Goal: Information Seeking & Learning: Check status

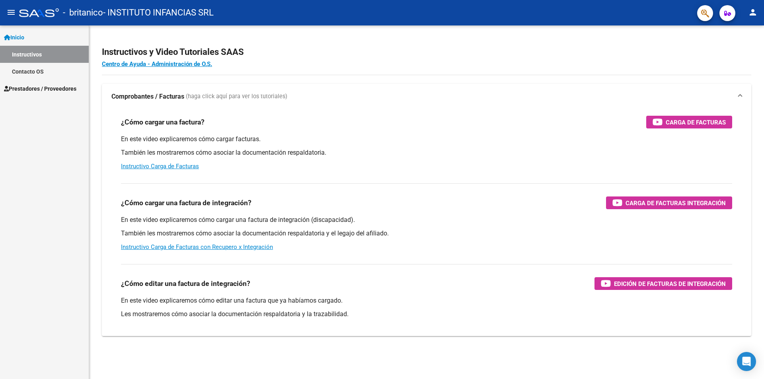
click at [48, 88] on span "Prestadores / Proveedores" at bounding box center [40, 88] width 72 height 9
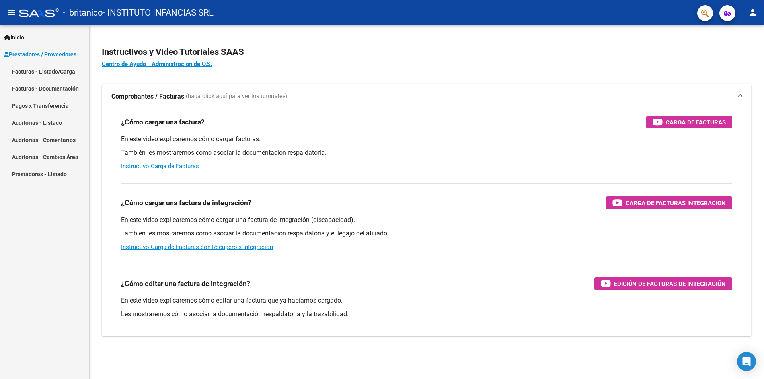
click at [50, 90] on link "Facturas - Documentación" at bounding box center [44, 88] width 89 height 17
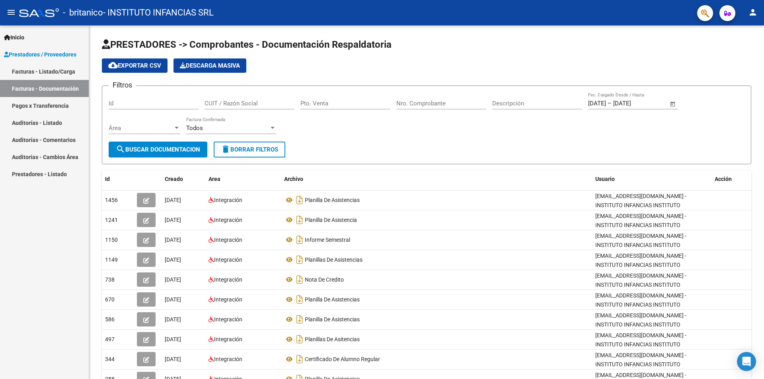
click at [37, 104] on link "Pagos x Transferencia" at bounding box center [44, 105] width 89 height 17
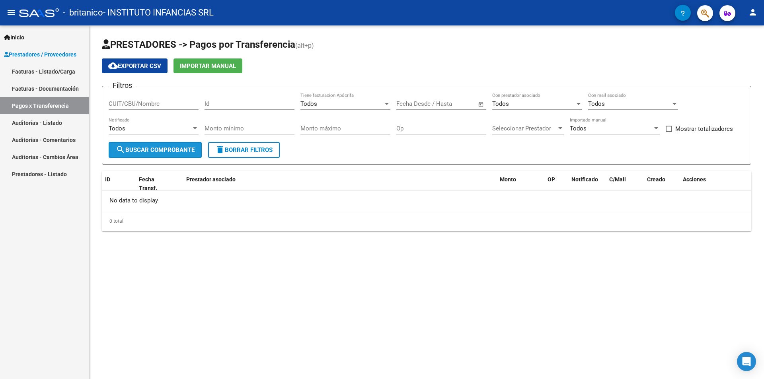
click at [128, 147] on span "search Buscar Comprobante" at bounding box center [155, 149] width 79 height 7
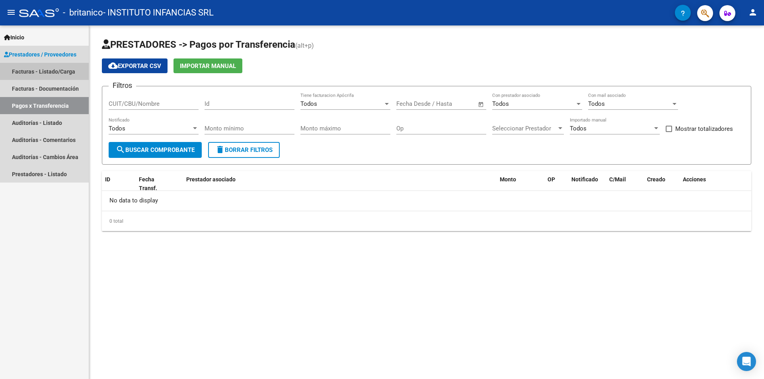
click at [35, 69] on link "Facturas - Listado/Carga" at bounding box center [44, 71] width 89 height 17
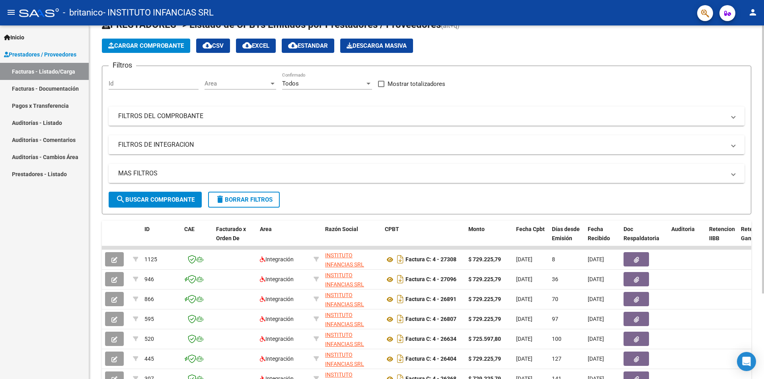
scroll to position [40, 0]
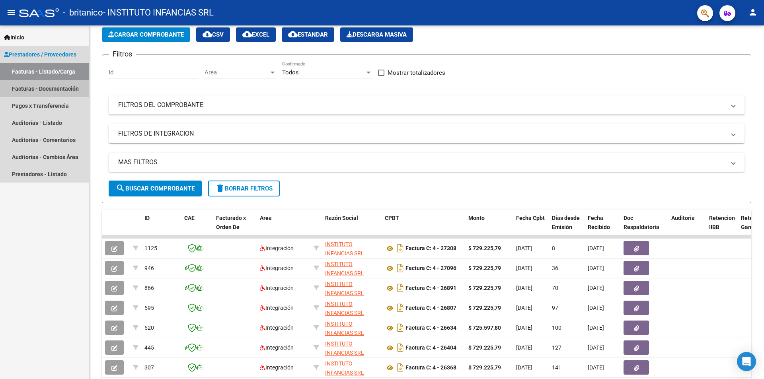
click at [62, 90] on link "Facturas - Documentación" at bounding box center [44, 88] width 89 height 17
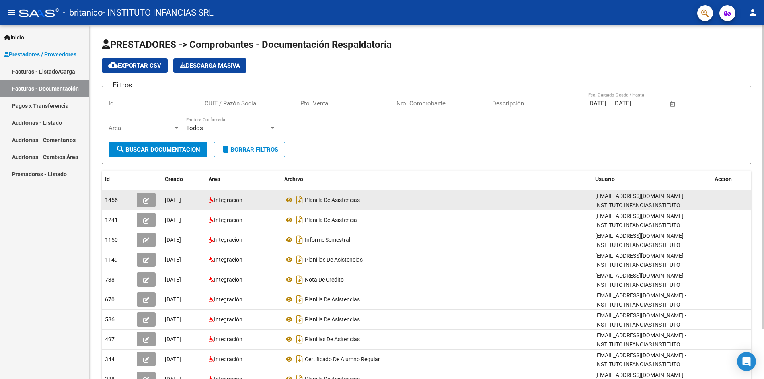
click at [561, 202] on div "Planilla De Asistencias" at bounding box center [436, 200] width 305 height 13
click at [148, 199] on icon "button" at bounding box center [146, 201] width 6 height 6
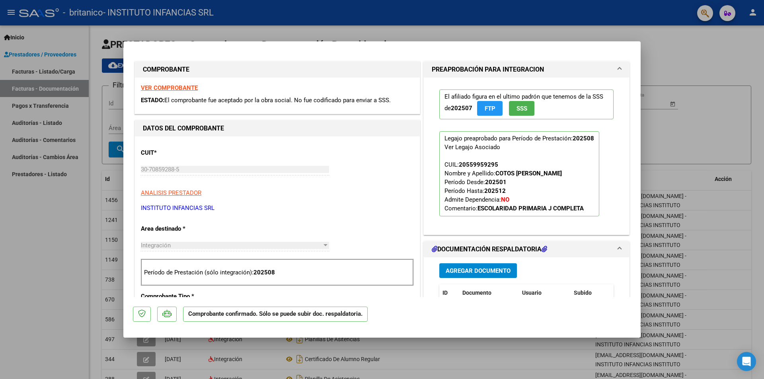
click at [170, 88] on strong "VER COMPROBANTE" at bounding box center [169, 87] width 57 height 7
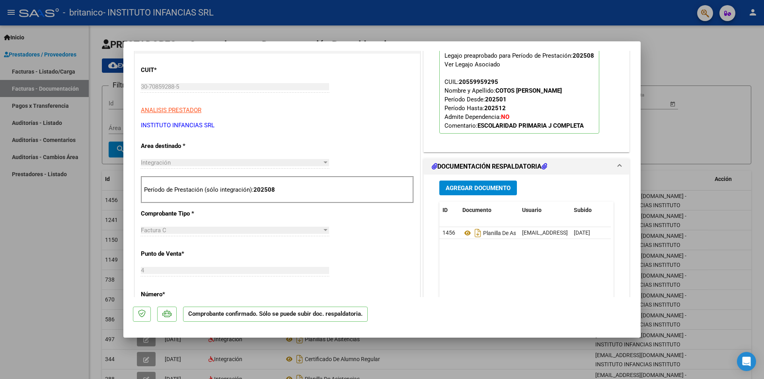
scroll to position [159, 0]
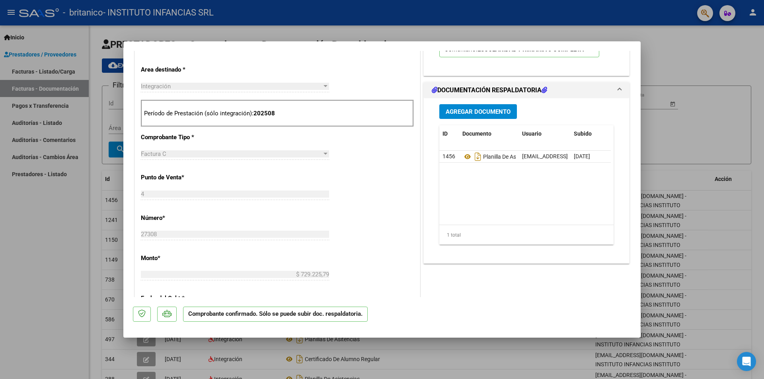
click at [56, 229] on div at bounding box center [382, 189] width 764 height 379
type input "$ 0,00"
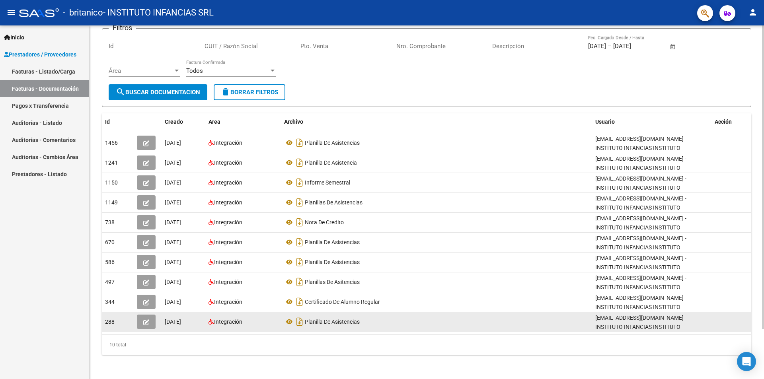
scroll to position [59, 0]
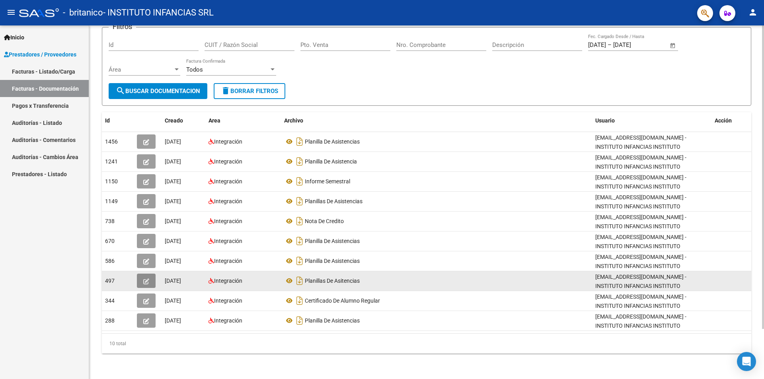
click at [144, 277] on span "button" at bounding box center [146, 280] width 6 height 7
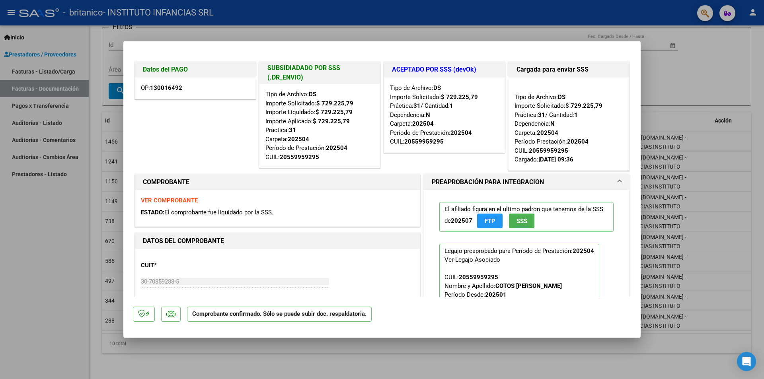
click at [160, 88] on strong "130016492" at bounding box center [166, 87] width 32 height 7
click at [163, 201] on strong "VER COMPROBANTE" at bounding box center [169, 200] width 57 height 7
click at [49, 254] on div at bounding box center [382, 189] width 764 height 379
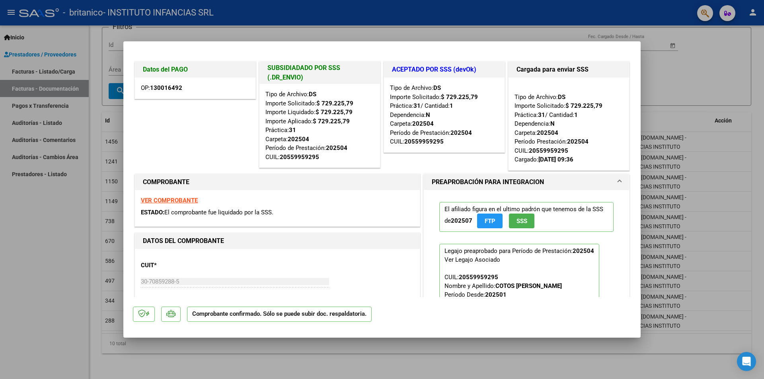
type input "$ 0,00"
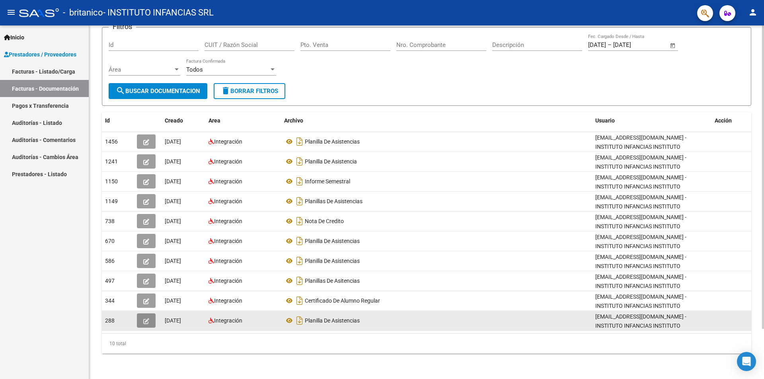
click at [140, 320] on button "button" at bounding box center [146, 321] width 19 height 14
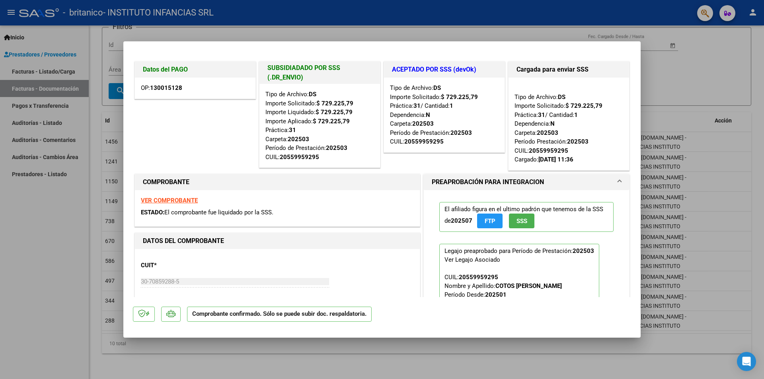
click at [177, 199] on strong "VER COMPROBANTE" at bounding box center [169, 200] width 57 height 7
click at [39, 298] on div at bounding box center [382, 189] width 764 height 379
type input "$ 0,00"
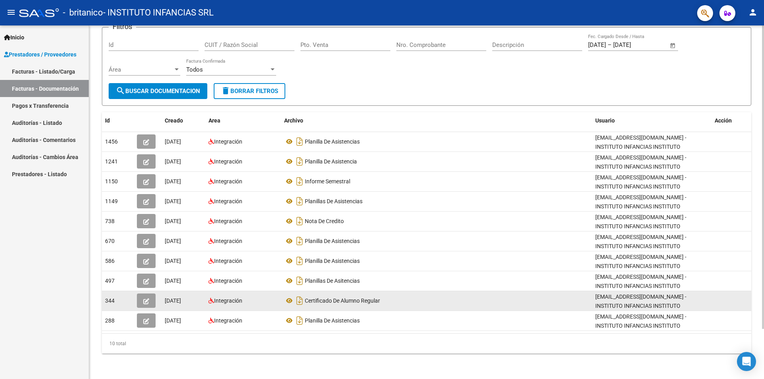
click at [145, 301] on icon "button" at bounding box center [146, 301] width 6 height 6
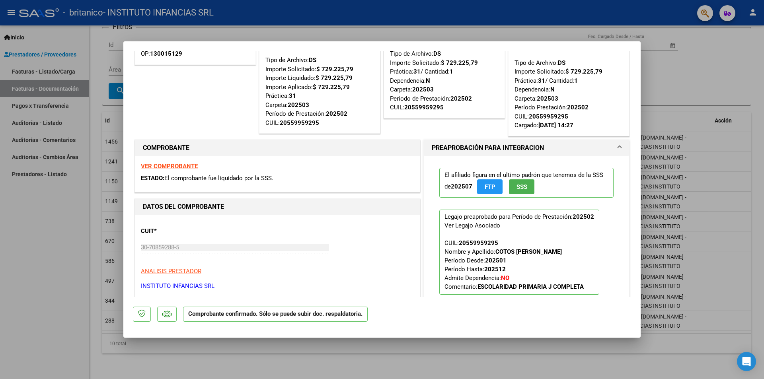
scroll to position [0, 0]
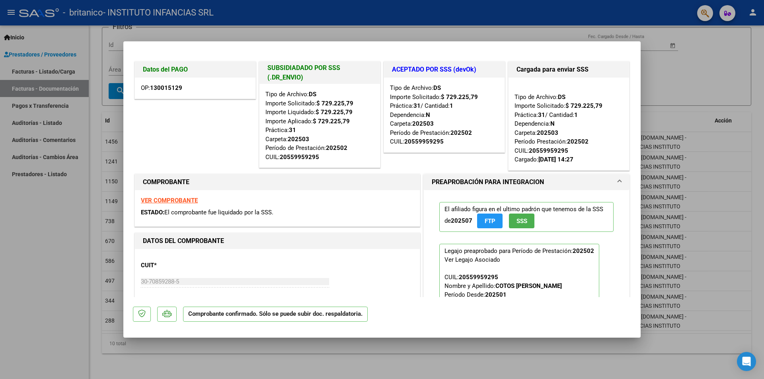
click at [175, 203] on strong "VER COMPROBANTE" at bounding box center [169, 200] width 57 height 7
click at [77, 244] on div at bounding box center [382, 189] width 764 height 379
type input "$ 0,00"
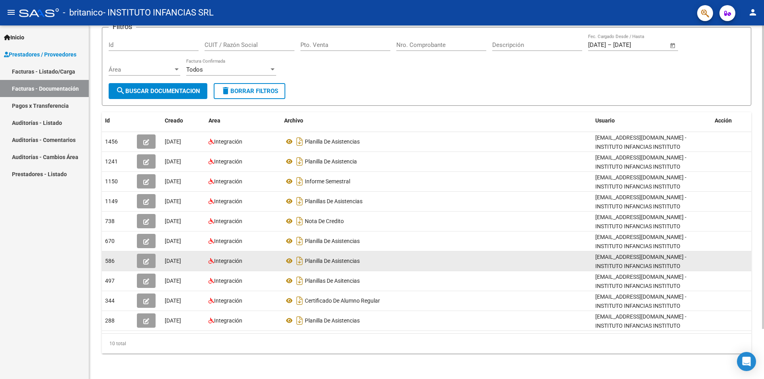
click at [146, 259] on icon "button" at bounding box center [146, 262] width 6 height 6
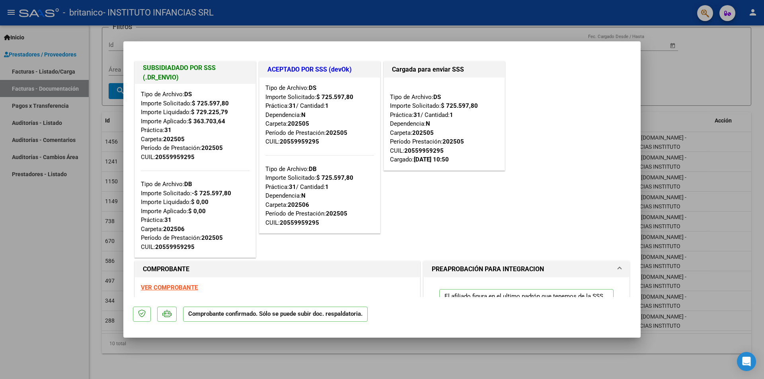
click at [174, 287] on strong "VER COMPROBANTE" at bounding box center [169, 287] width 57 height 7
click at [4, 211] on div at bounding box center [382, 189] width 764 height 379
type input "$ 0,00"
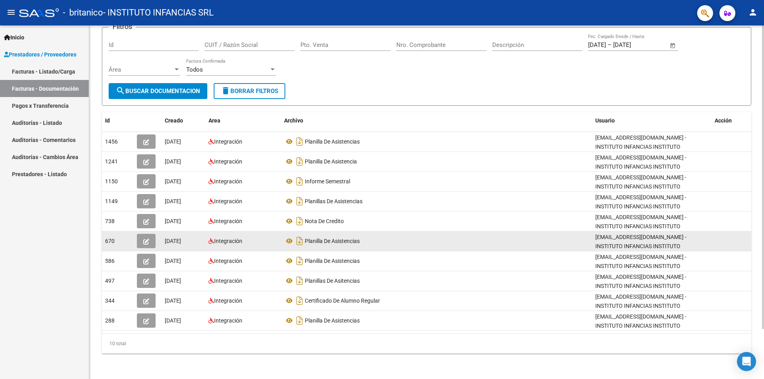
click at [145, 242] on icon "button" at bounding box center [146, 242] width 6 height 6
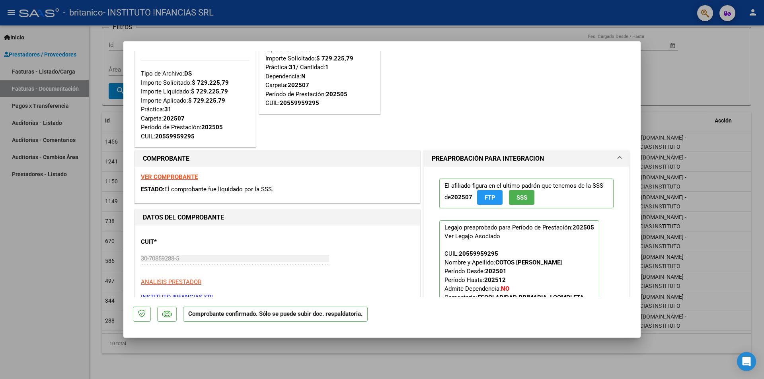
scroll to position [239, 0]
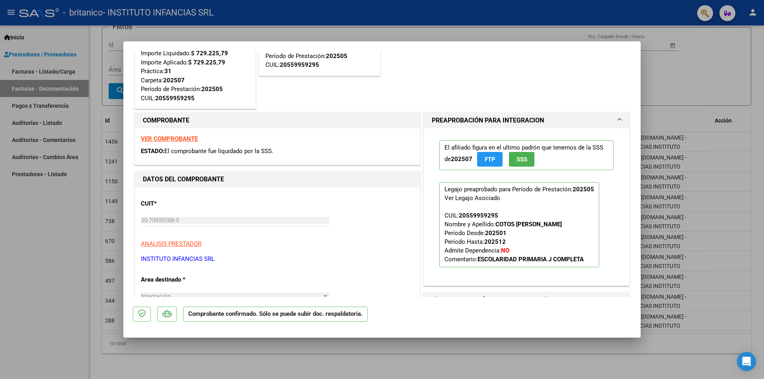
click at [167, 139] on strong "VER COMPROBANTE" at bounding box center [169, 138] width 57 height 7
click at [31, 254] on div at bounding box center [382, 189] width 764 height 379
type input "$ 0,00"
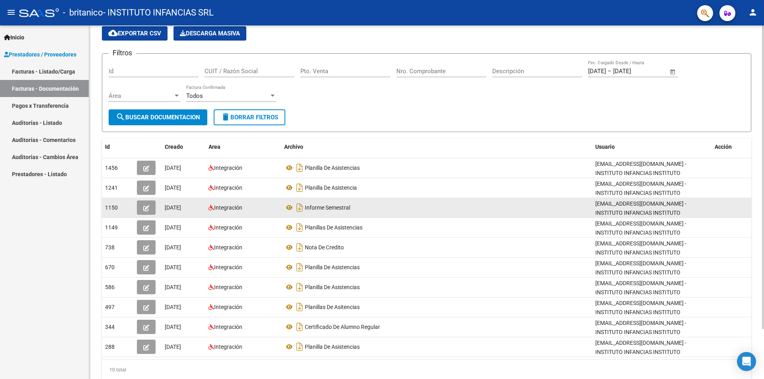
scroll to position [19, 0]
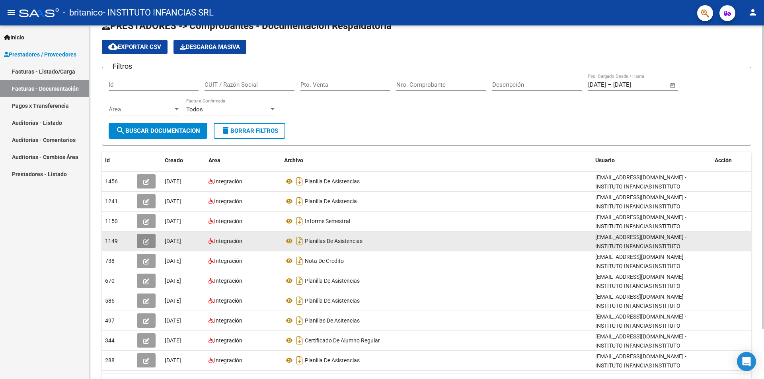
click at [145, 240] on icon "button" at bounding box center [146, 242] width 6 height 6
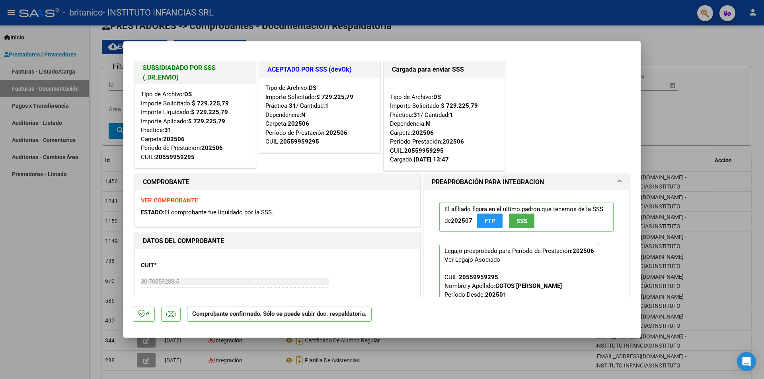
click at [35, 245] on div at bounding box center [382, 189] width 764 height 379
type input "$ 0,00"
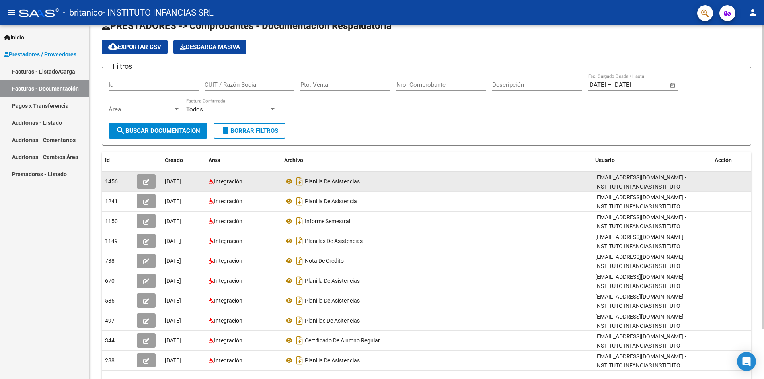
click at [149, 181] on icon "button" at bounding box center [146, 182] width 6 height 6
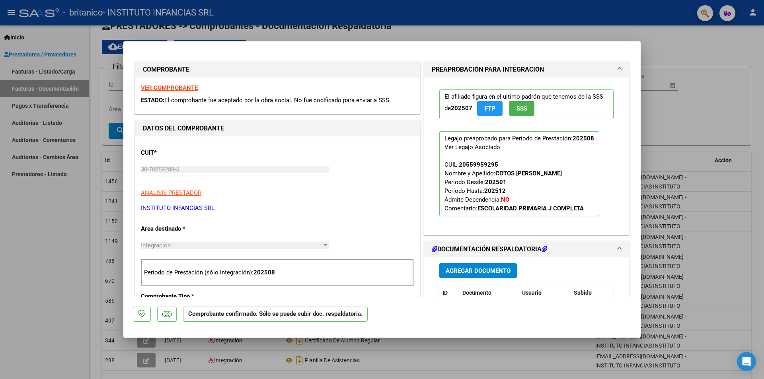
click at [20, 239] on div at bounding box center [382, 189] width 764 height 379
type input "$ 0,00"
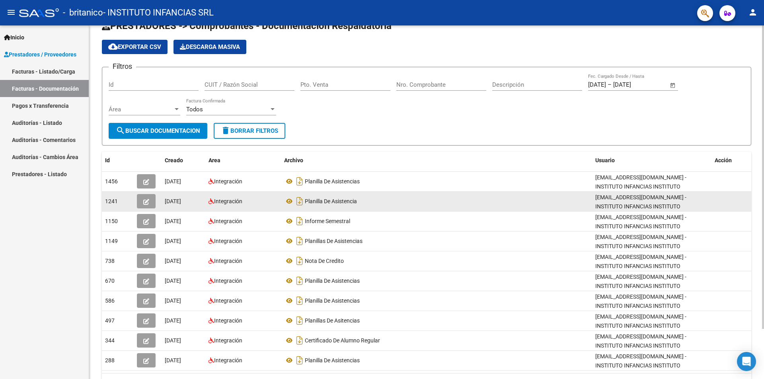
click at [146, 200] on icon "button" at bounding box center [146, 202] width 6 height 6
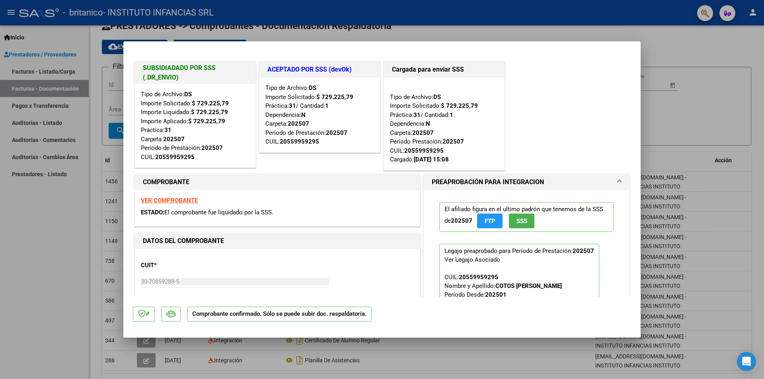
click at [56, 229] on div at bounding box center [382, 189] width 764 height 379
type input "$ 0,00"
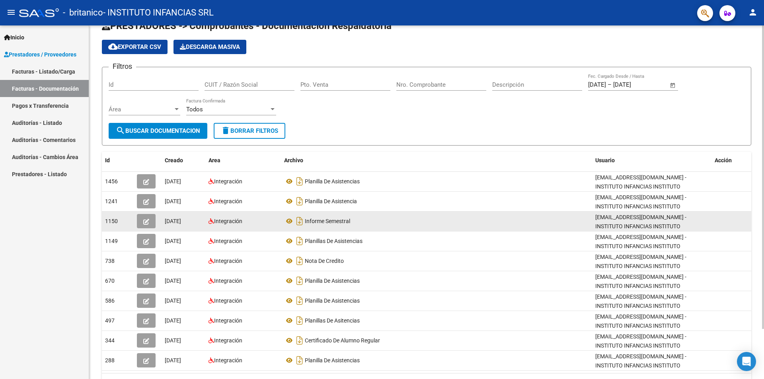
click at [152, 221] on button "button" at bounding box center [146, 221] width 19 height 14
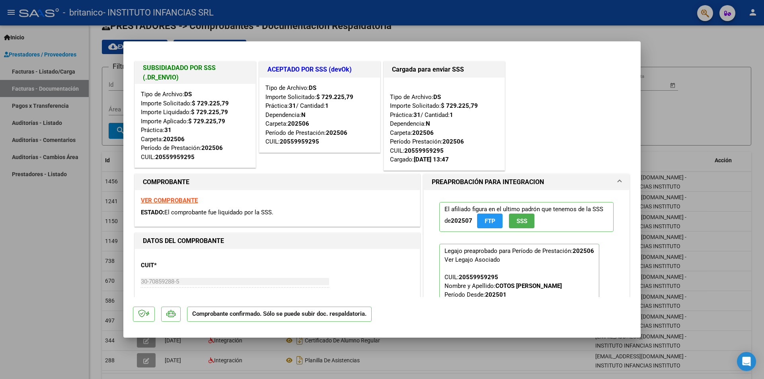
click at [2, 220] on div at bounding box center [382, 189] width 764 height 379
type input "$ 0,00"
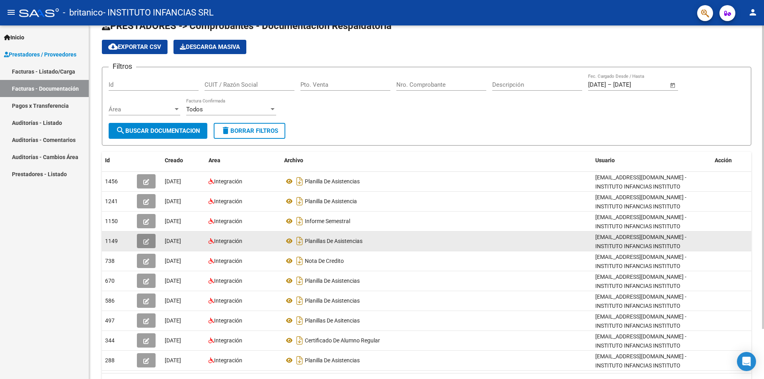
click at [143, 239] on icon "button" at bounding box center [146, 242] width 6 height 6
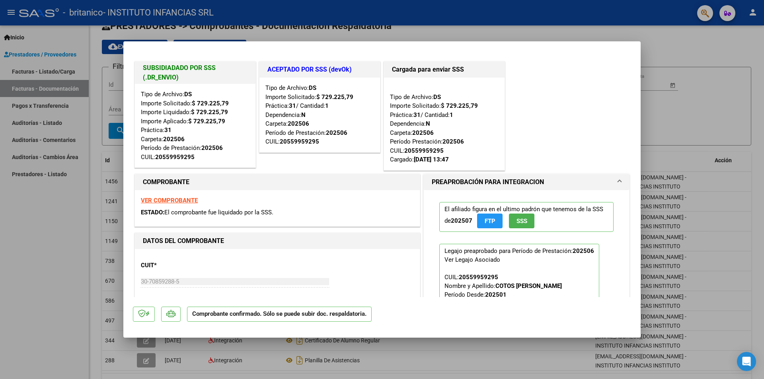
click at [9, 232] on div at bounding box center [382, 189] width 764 height 379
type input "$ 0,00"
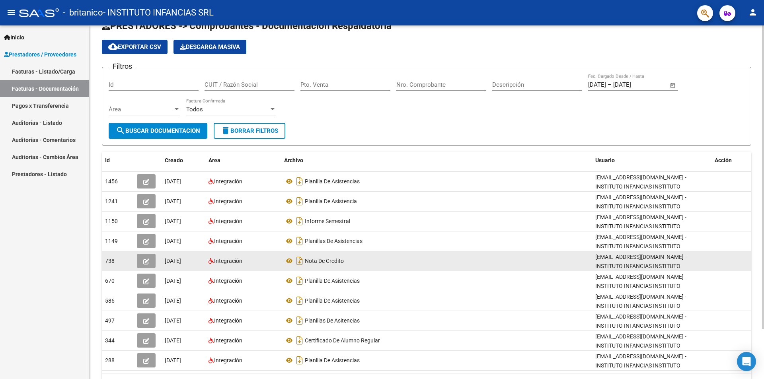
click at [151, 259] on button "button" at bounding box center [146, 261] width 19 height 14
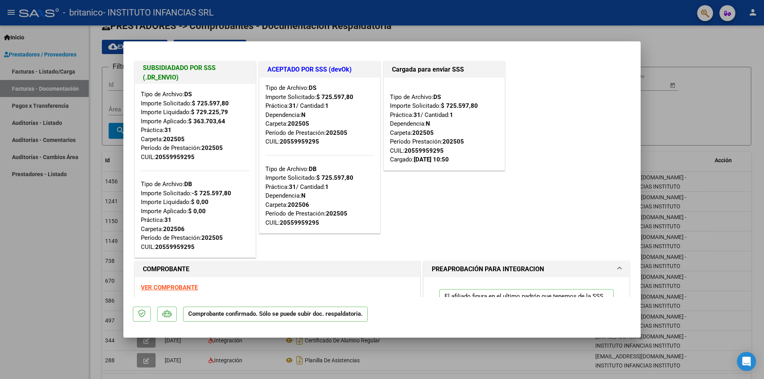
click at [0, 235] on div at bounding box center [382, 189] width 764 height 379
type input "$ 0,00"
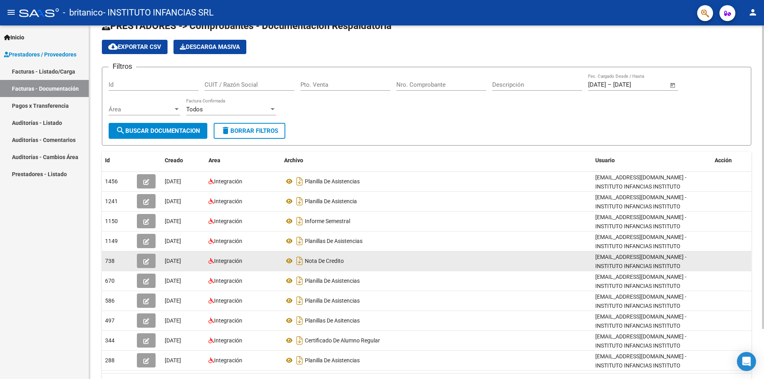
click at [146, 265] on button "button" at bounding box center [146, 261] width 19 height 14
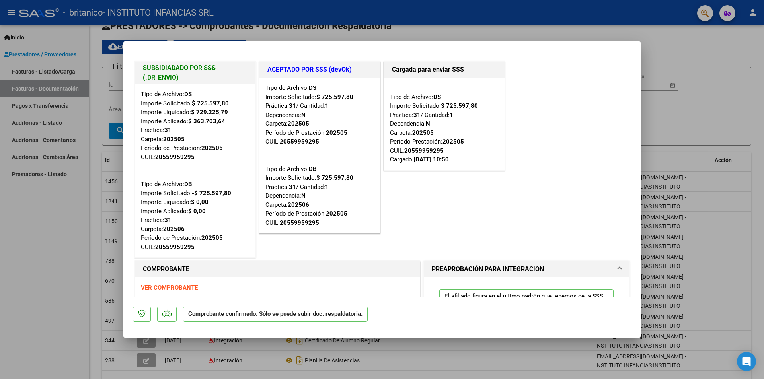
click at [4, 251] on div at bounding box center [382, 189] width 764 height 379
type input "$ 0,00"
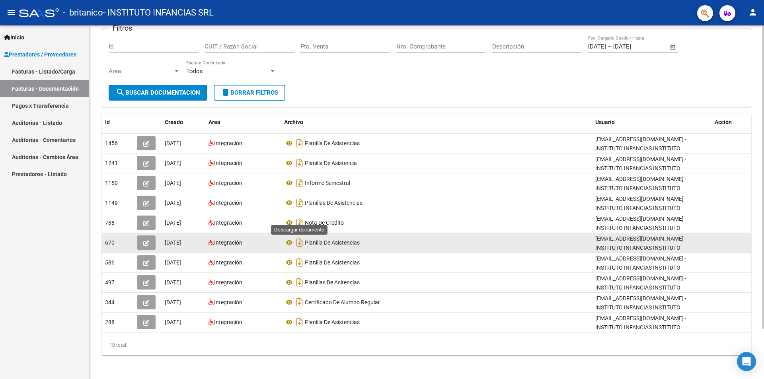
scroll to position [59, 0]
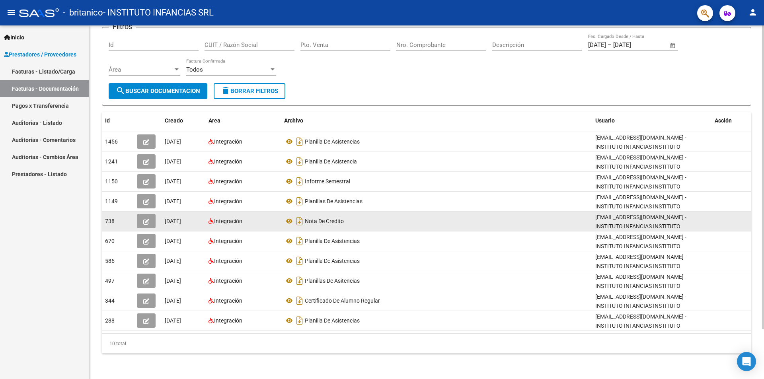
click at [143, 224] on button "button" at bounding box center [146, 221] width 19 height 14
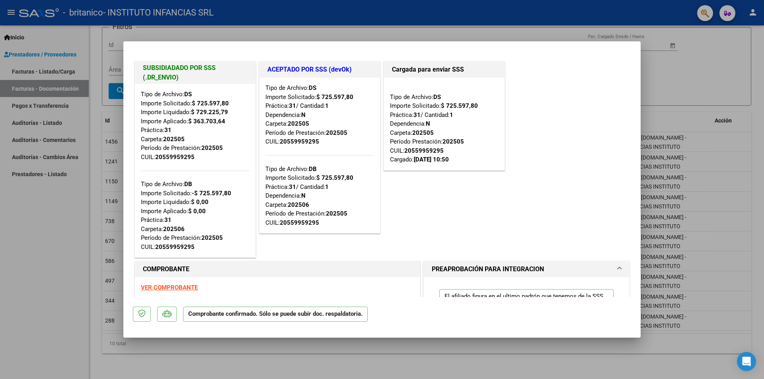
click at [0, 216] on div at bounding box center [382, 189] width 764 height 379
type input "$ 0,00"
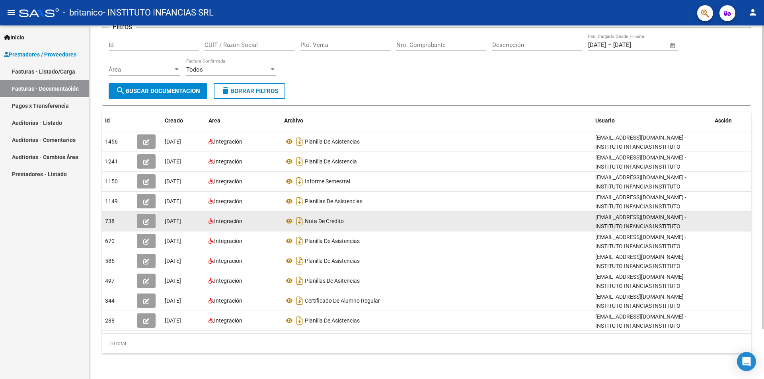
click at [148, 224] on icon "button" at bounding box center [146, 222] width 6 height 6
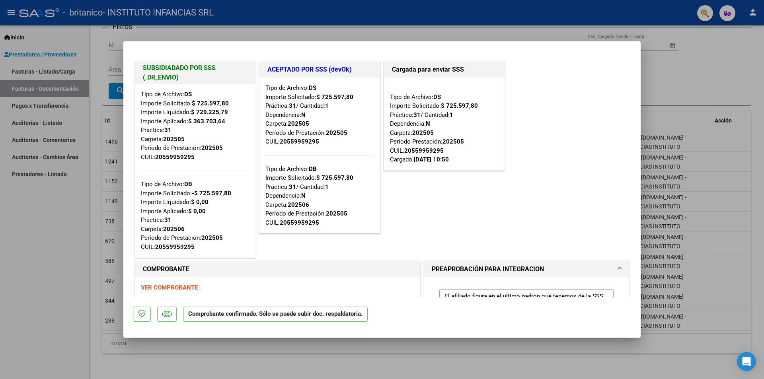
click at [56, 226] on div at bounding box center [382, 189] width 764 height 379
type input "$ 0,00"
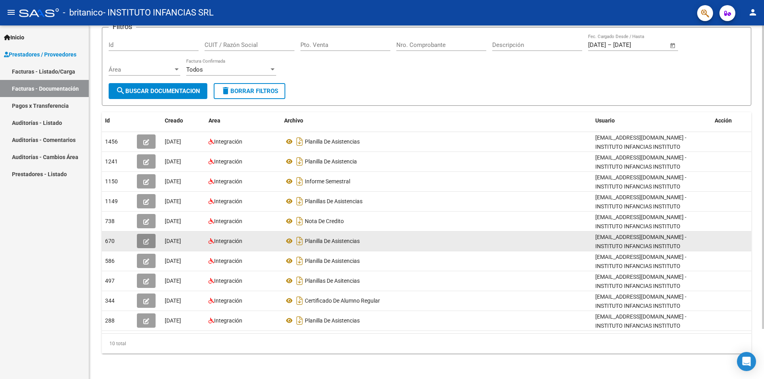
click at [146, 240] on icon "button" at bounding box center [146, 242] width 6 height 6
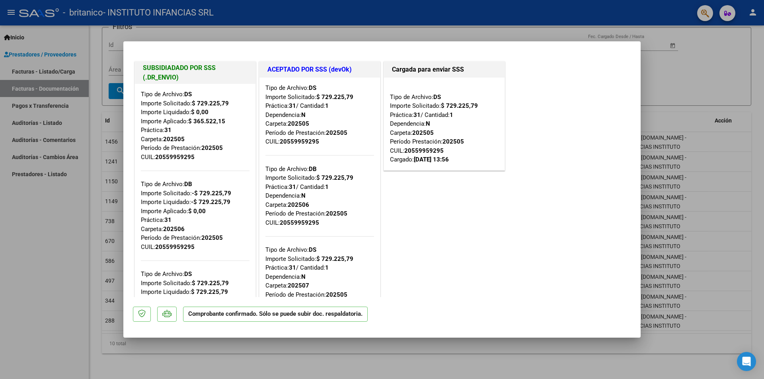
click at [40, 217] on div at bounding box center [382, 189] width 764 height 379
type input "$ 0,00"
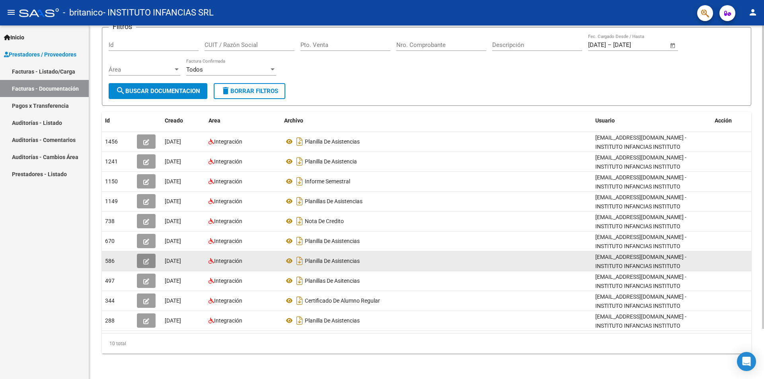
click at [146, 256] on button "button" at bounding box center [146, 261] width 19 height 14
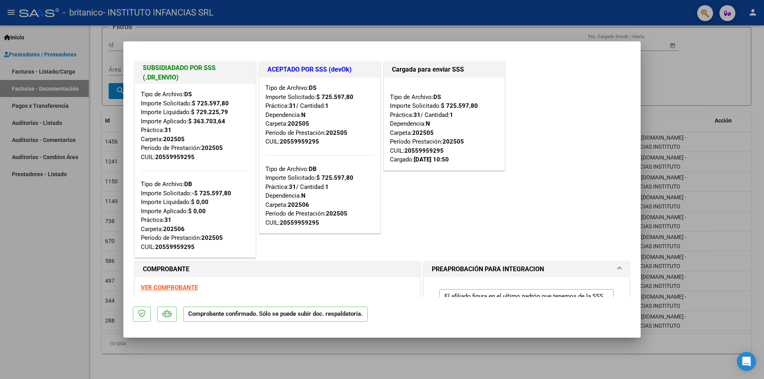
click at [50, 199] on div at bounding box center [382, 189] width 764 height 379
type input "$ 0,00"
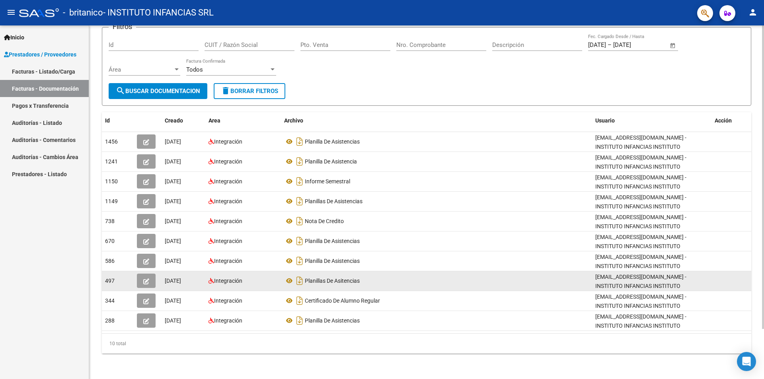
click at [152, 278] on button "button" at bounding box center [146, 281] width 19 height 14
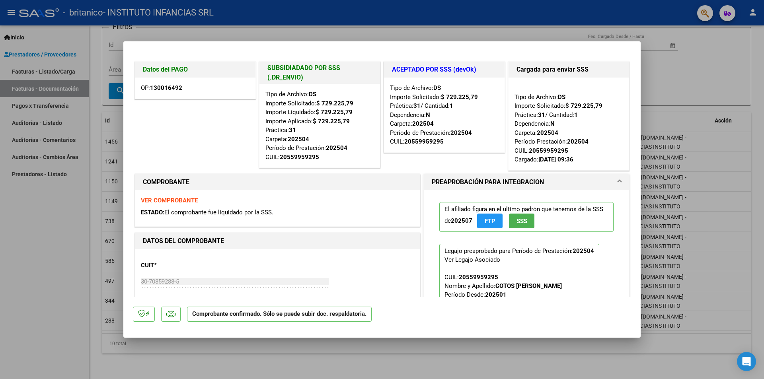
drag, startPoint x: 324, startPoint y: 124, endPoint x: 330, endPoint y: 114, distance: 12.0
click at [330, 114] on div "Tipo de Archivo: DS Importe Solicitado: $ 729.225,79 Importe Liquidado: $ 729.2…" at bounding box center [319, 126] width 109 height 72
click at [330, 114] on strong "$ 729.225,79" at bounding box center [334, 112] width 37 height 7
drag, startPoint x: 572, startPoint y: 162, endPoint x: 556, endPoint y: 151, distance: 19.4
click at [556, 151] on div "Tipo de Archivo: DS Importe Solicitado: $ 729.225,79 Práctica: 31 / Cantidad: 1…" at bounding box center [569, 124] width 109 height 81
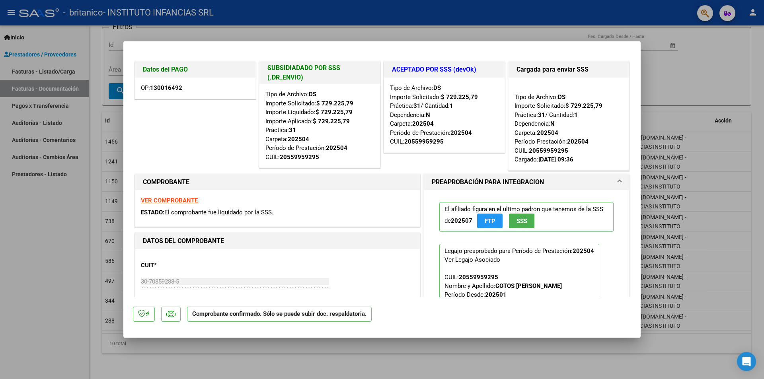
click at [556, 150] on div "20559959295" at bounding box center [548, 150] width 39 height 9
click at [43, 195] on div at bounding box center [382, 189] width 764 height 379
type input "$ 0,00"
